Goal: Complete application form

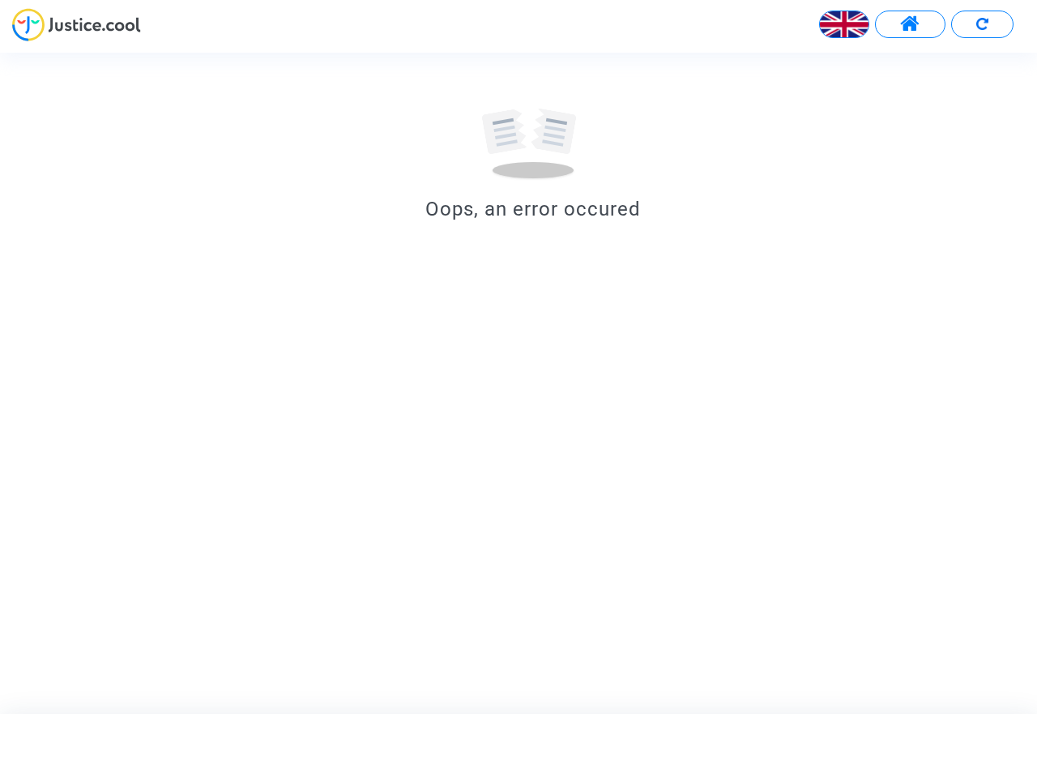
click at [844, 24] on img at bounding box center [844, 24] width 49 height 49
click at [910, 24] on span at bounding box center [910, 24] width 20 height 21
click at [982, 24] on div at bounding box center [518, 30] width 1037 height 45
